Goal: Information Seeking & Learning: Learn about a topic

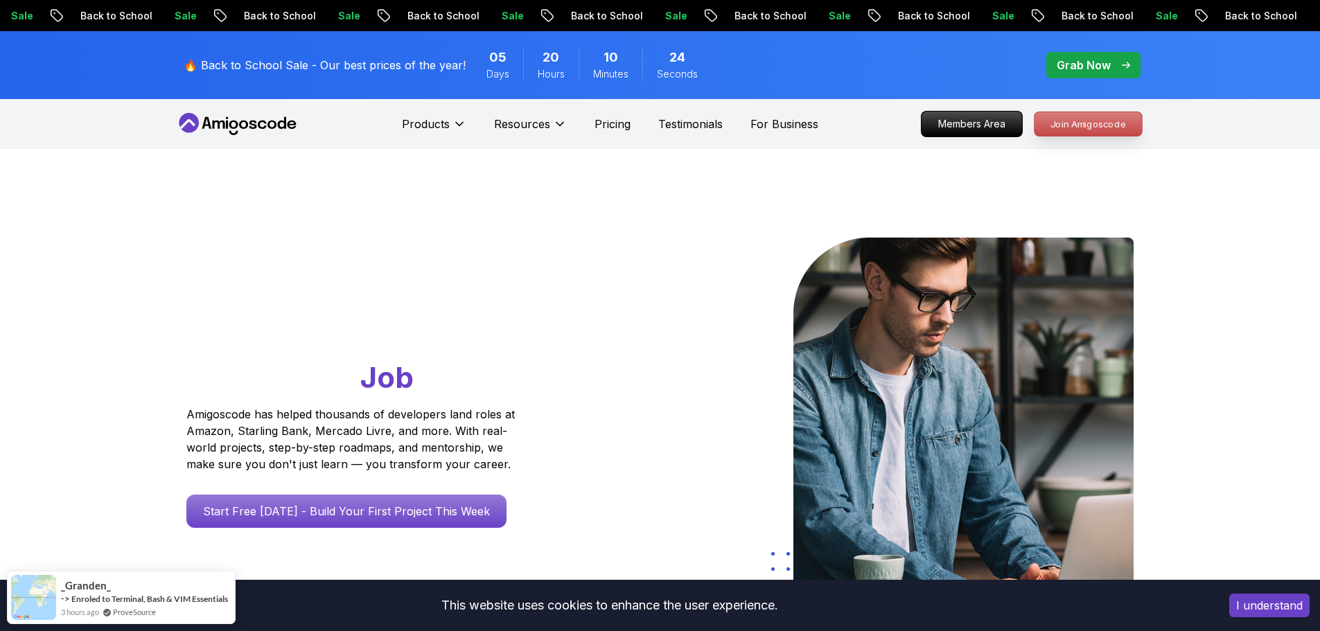
click at [1077, 123] on p "Join Amigoscode" at bounding box center [1088, 124] width 107 height 24
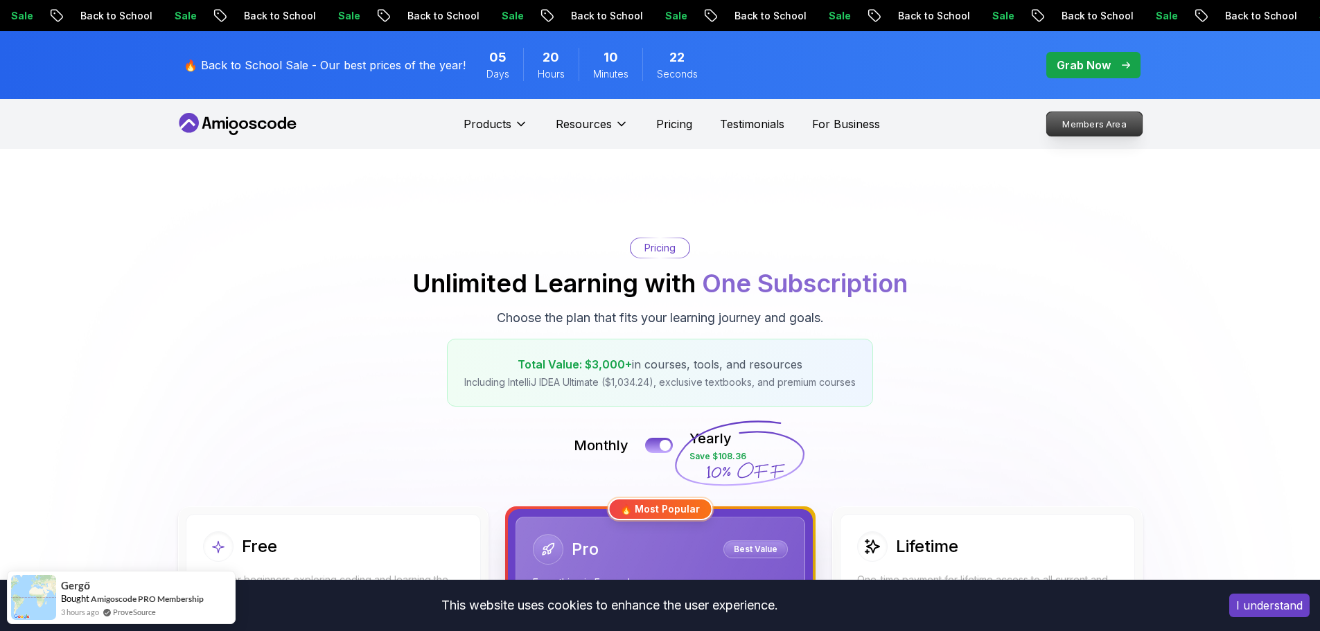
click at [1056, 120] on p "Members Area" at bounding box center [1094, 124] width 96 height 24
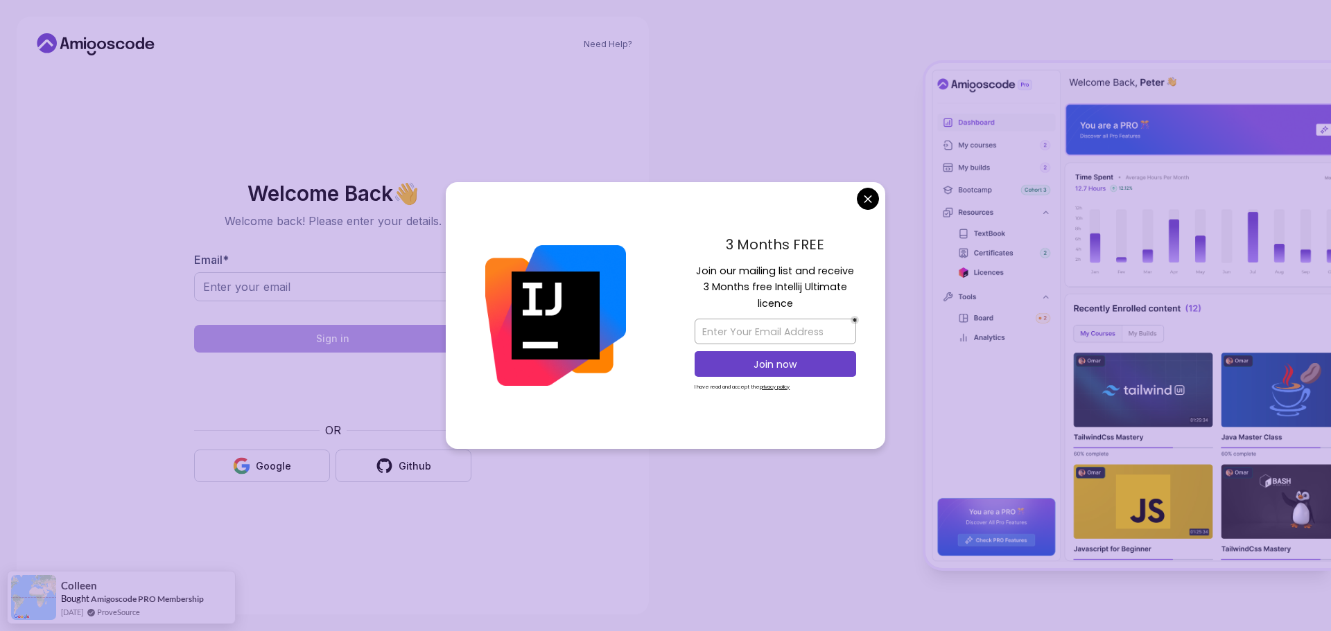
click at [864, 197] on body "Need Help? Welcome Back 👋 Welcome back! Please enter your details. Email * Sign…" at bounding box center [665, 315] width 1331 height 631
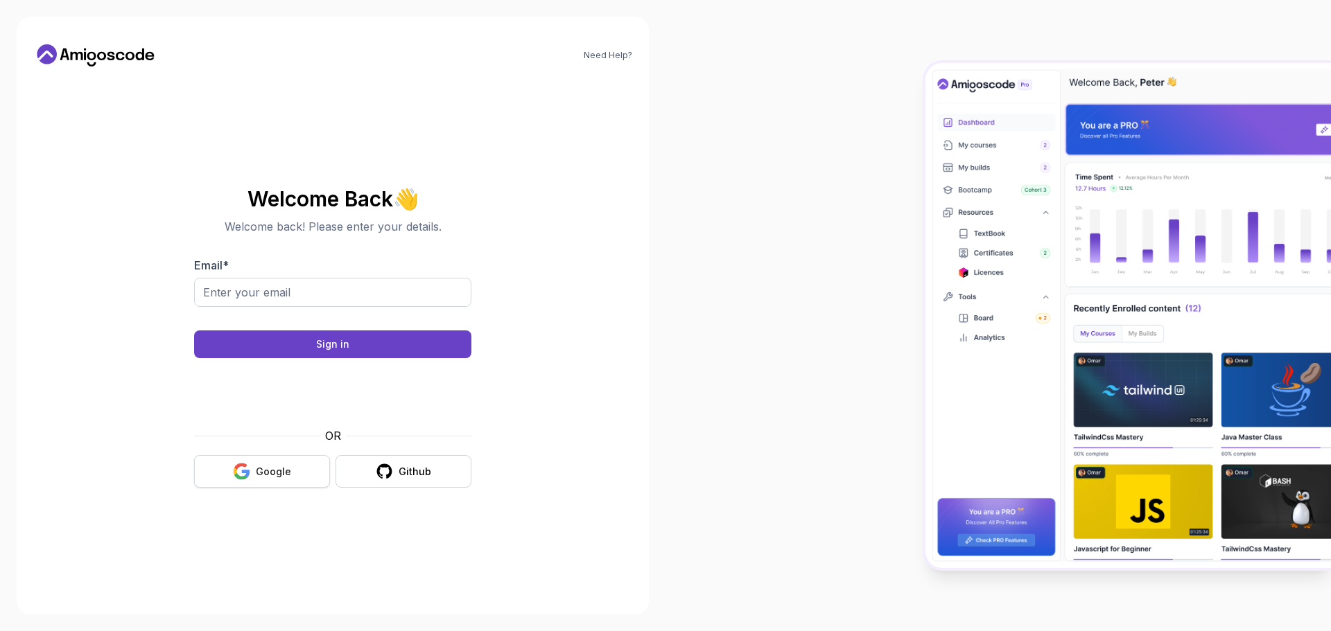
click at [288, 475] on div "Google" at bounding box center [273, 472] width 35 height 14
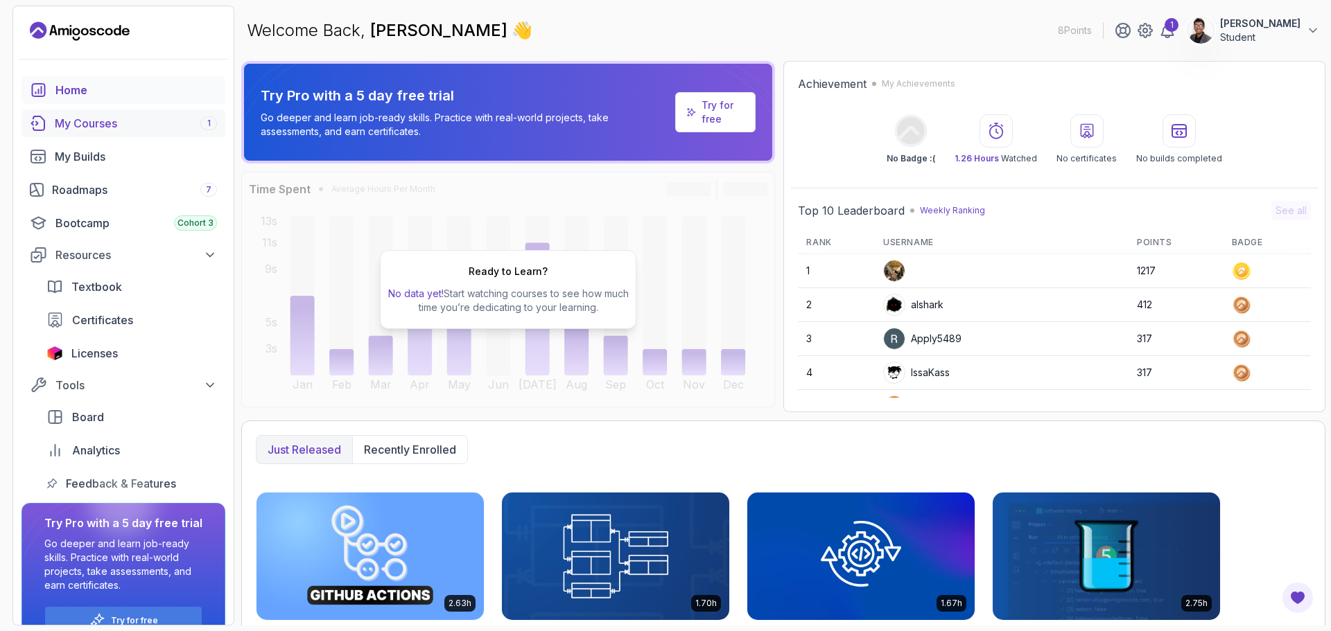
click at [82, 126] on div "My Courses 1" at bounding box center [136, 123] width 162 height 17
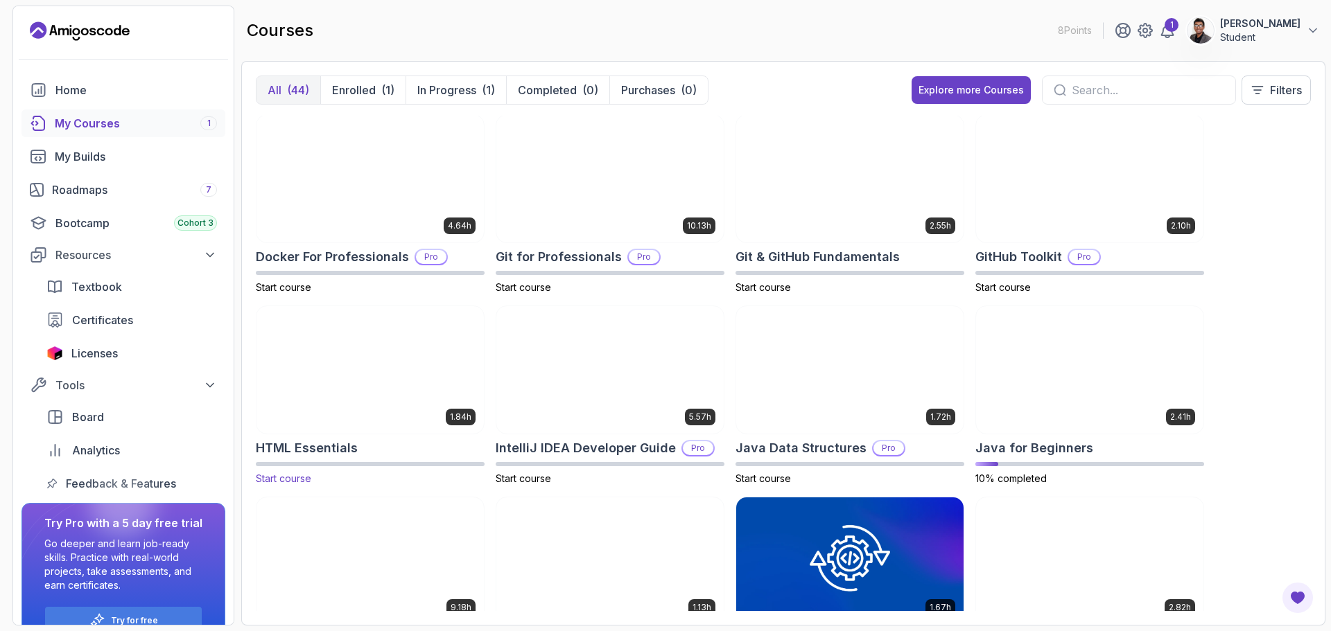
scroll to position [485, 0]
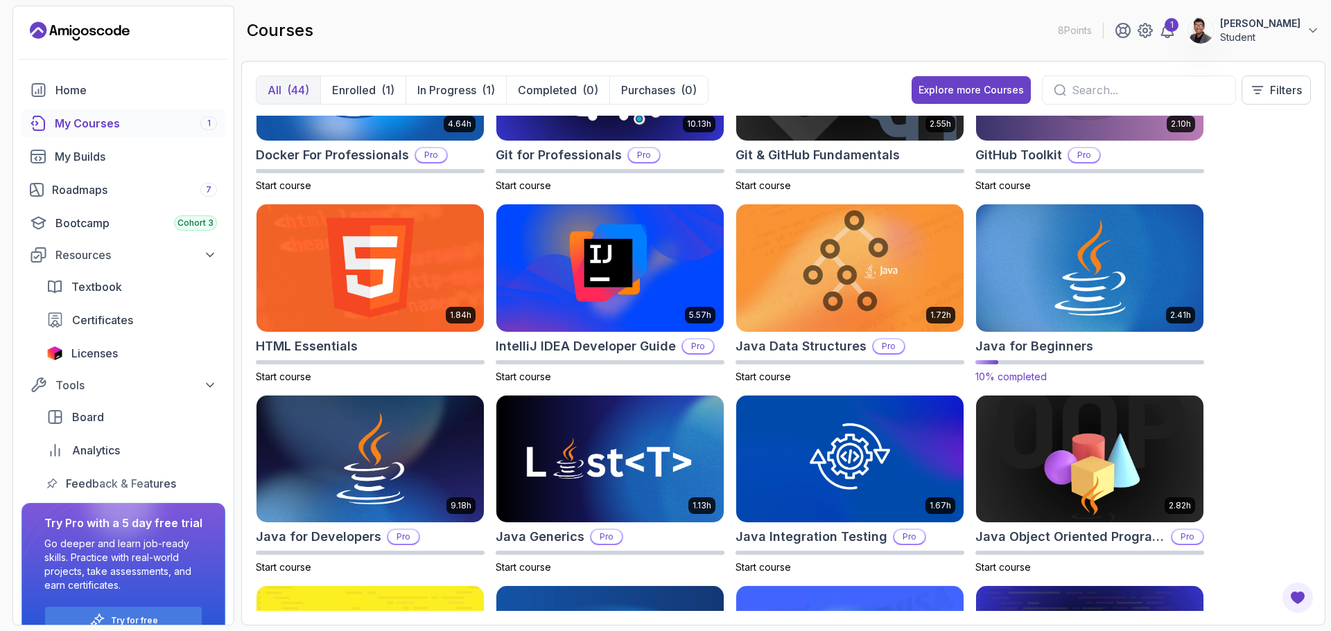
click at [1042, 302] on img at bounding box center [1089, 268] width 238 height 134
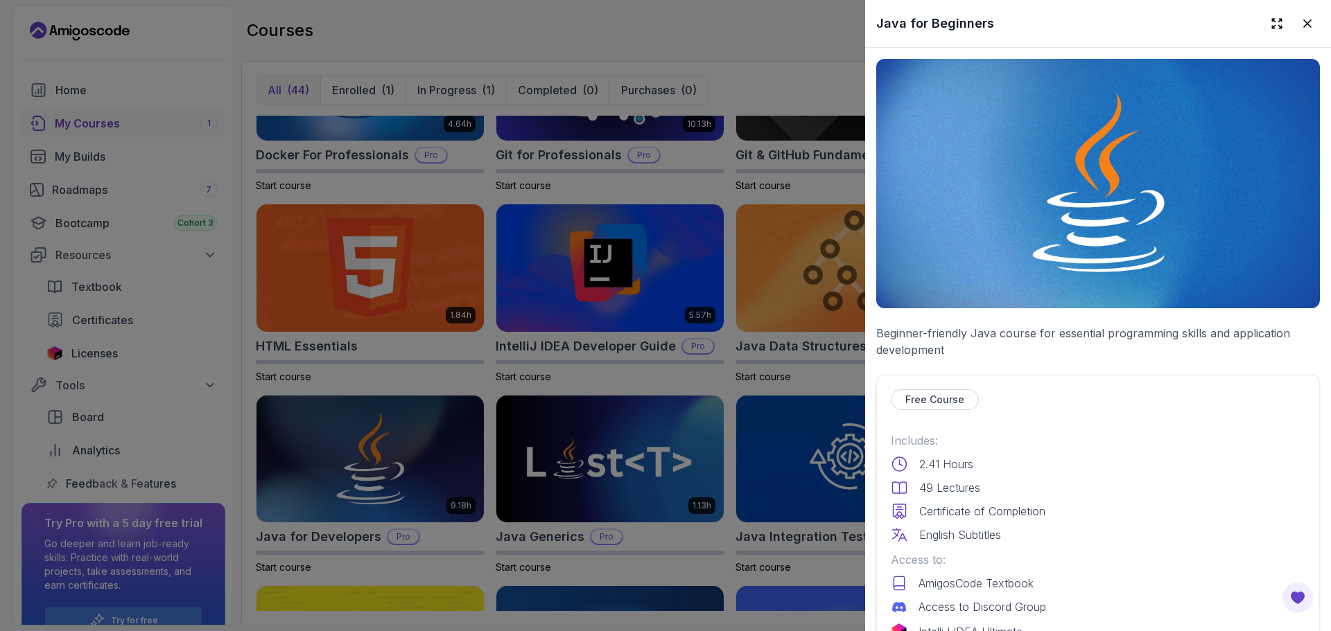
click at [950, 393] on p "Free Course" at bounding box center [934, 400] width 59 height 14
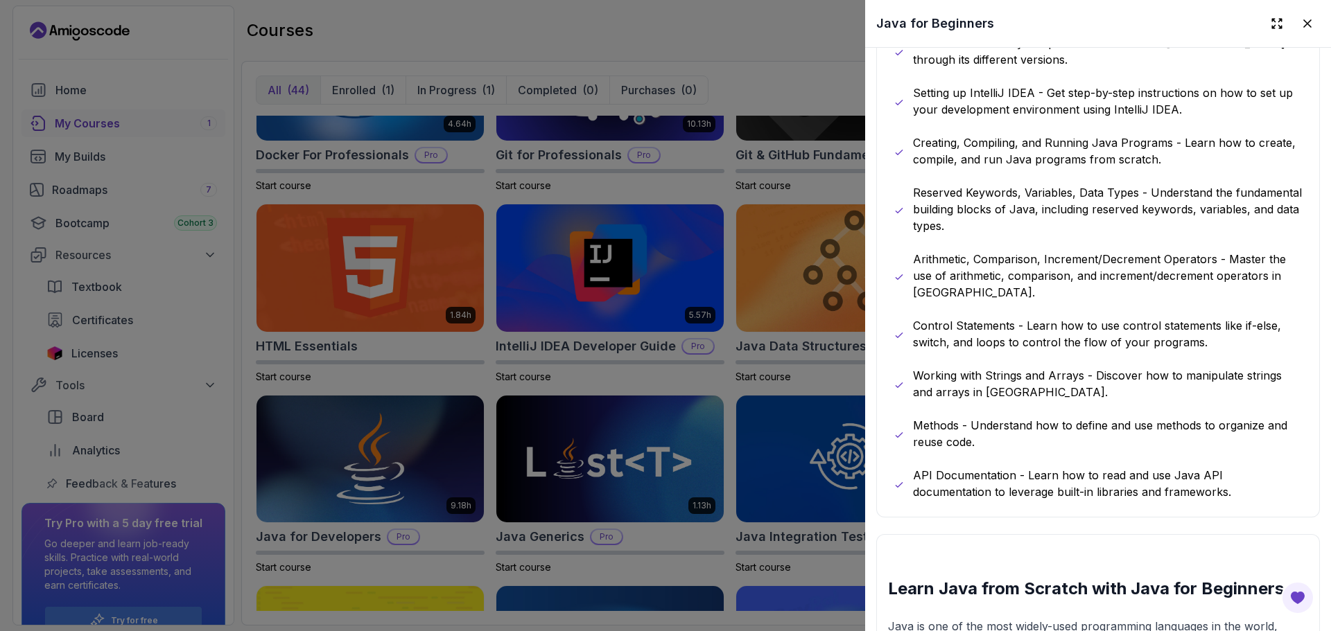
scroll to position [324, 0]
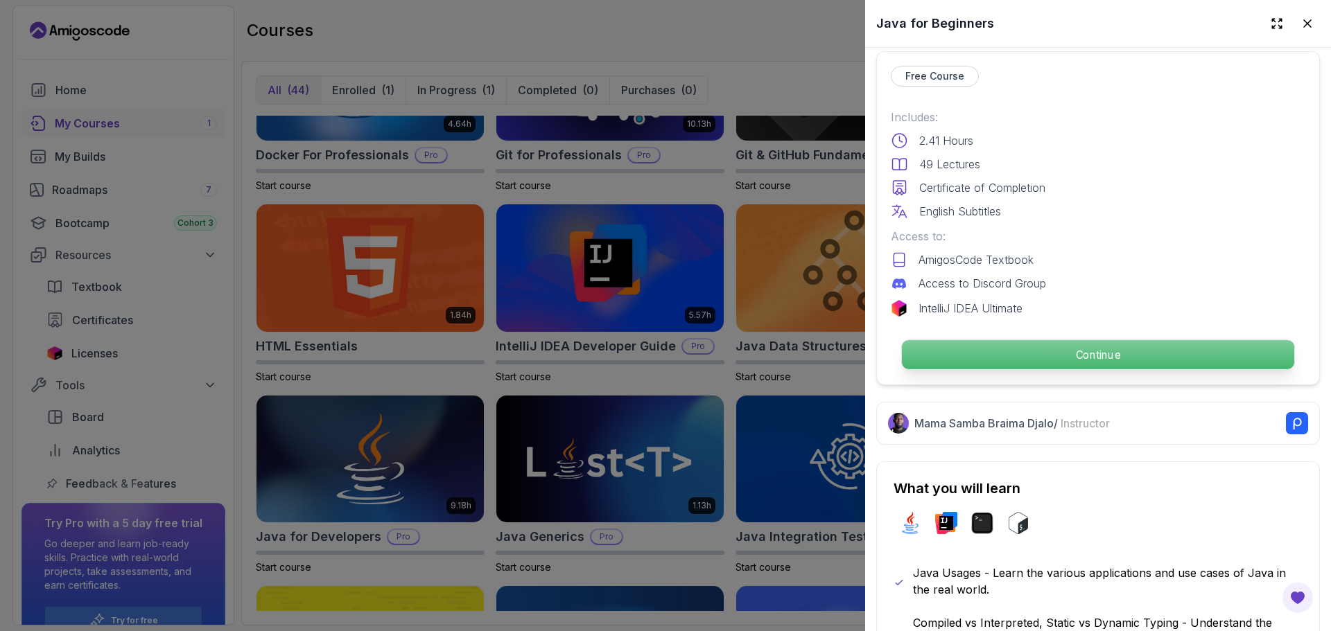
click at [1010, 359] on p "Continue" at bounding box center [1098, 354] width 392 height 29
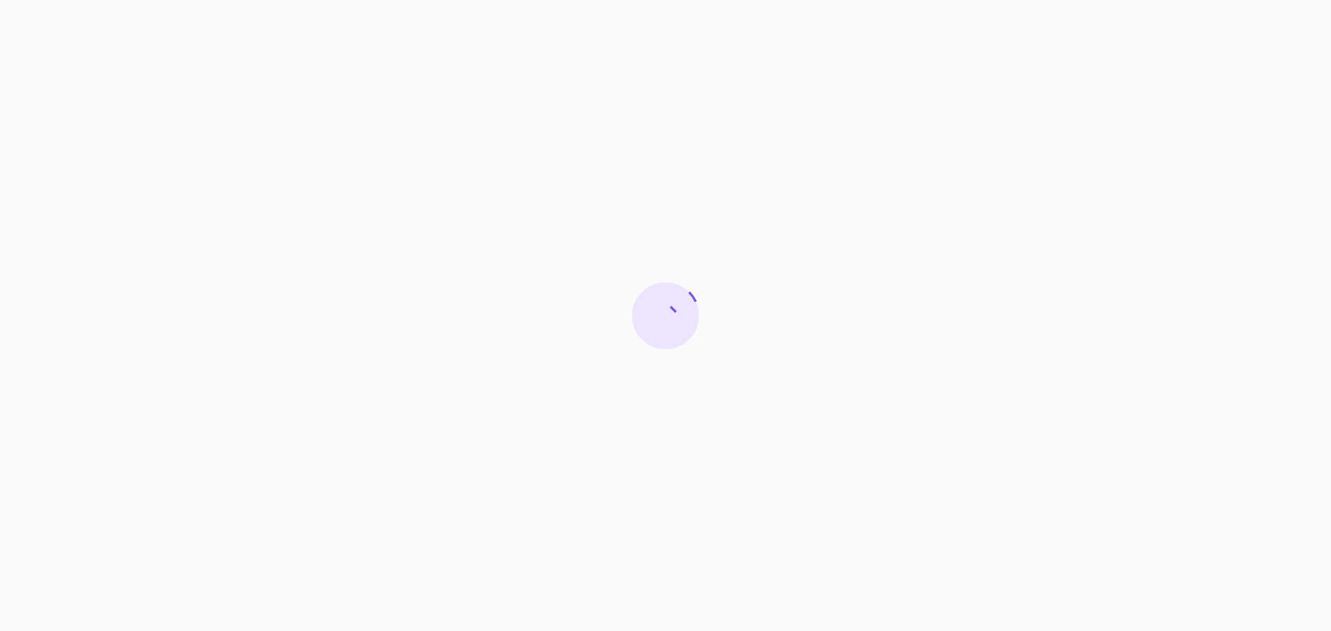
drag, startPoint x: 631, startPoint y: 0, endPoint x: 928, endPoint y: 105, distance: 314.7
click at [928, 105] on div at bounding box center [665, 315] width 1331 height 631
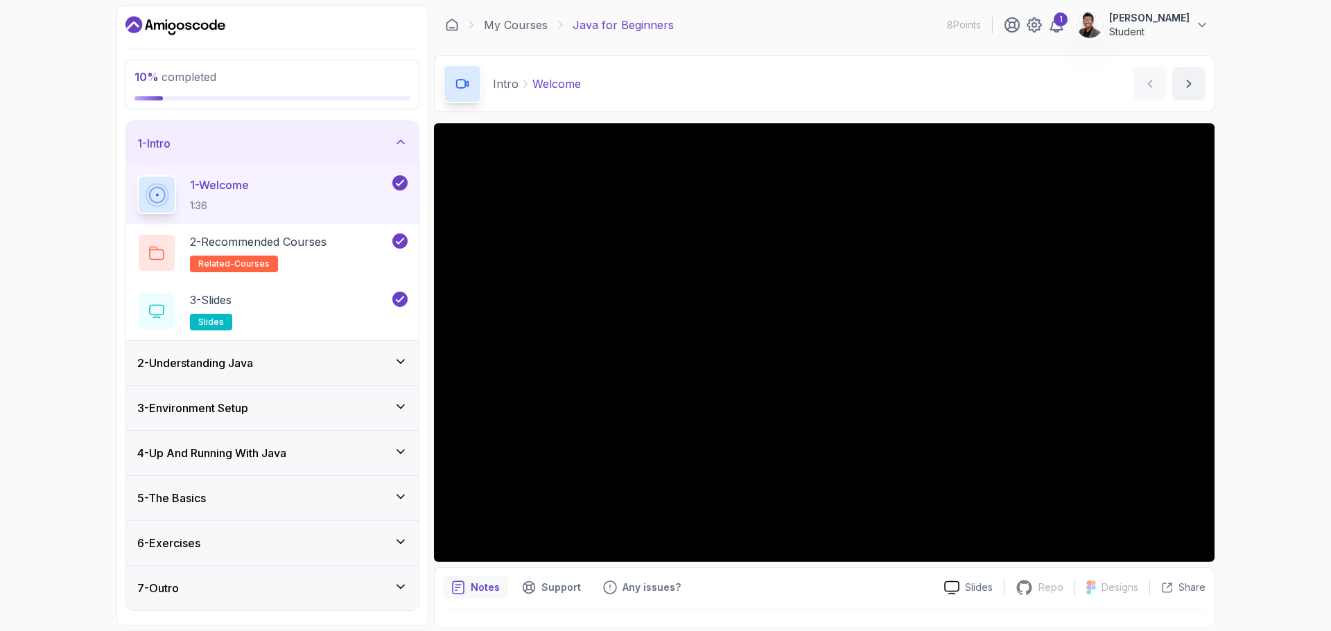
click at [314, 355] on div "2 - Understanding Java" at bounding box center [272, 363] width 270 height 17
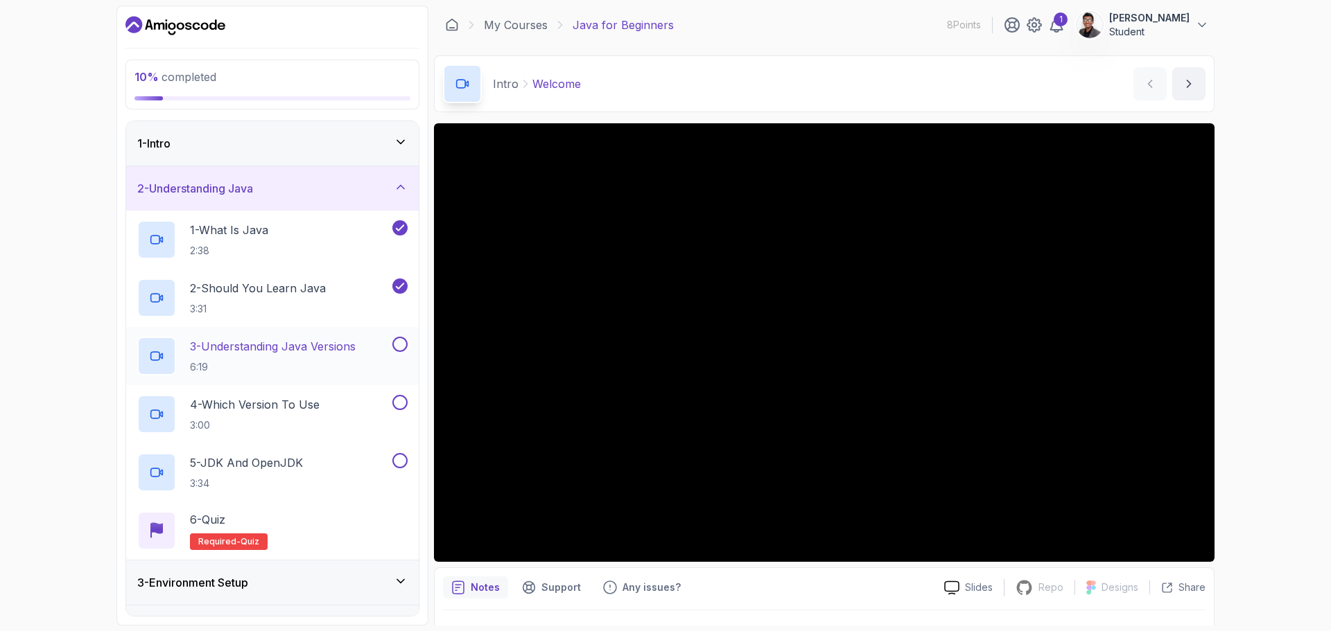
click at [323, 344] on p "3 - Understanding Java Versions" at bounding box center [273, 346] width 166 height 17
